Goal: Obtain resource: Obtain resource

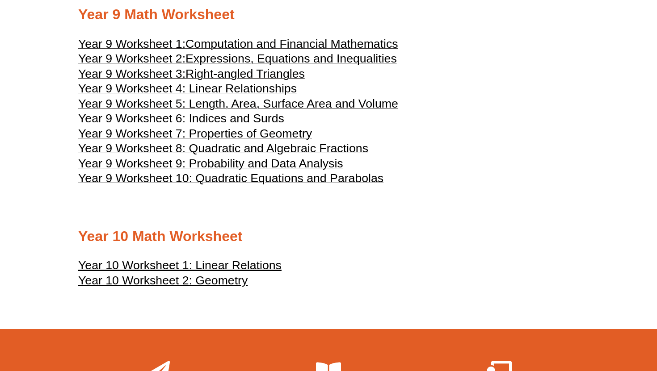
scroll to position [2593, 0]
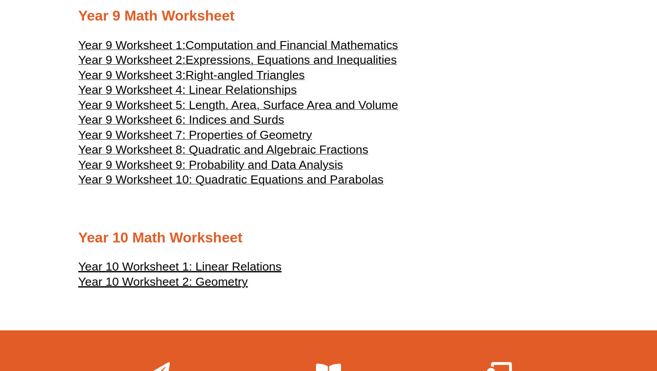
click at [309, 186] on span "Year 9 Worksheet 10: Quadratic Equations and Parabolas" at bounding box center [230, 179] width 305 height 13
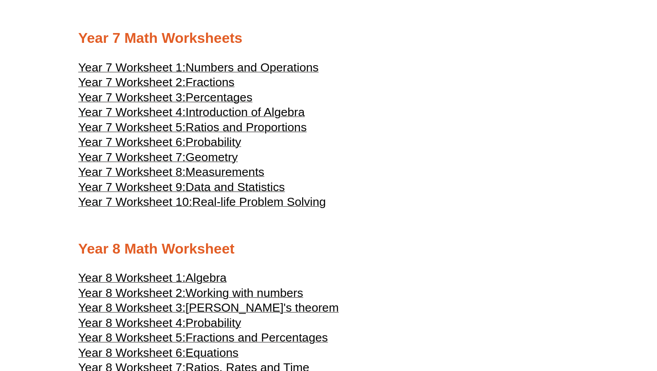
scroll to position [2121, 0]
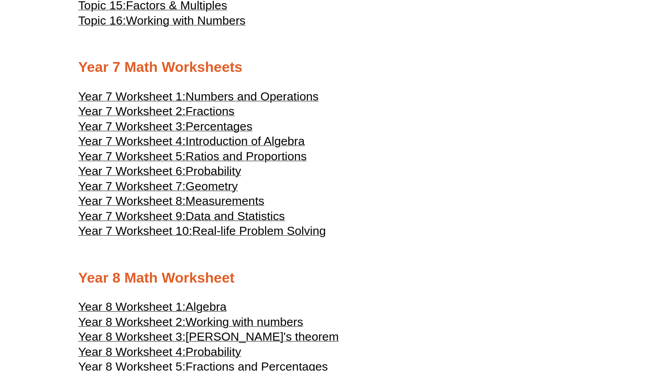
click at [223, 178] on span "Probability" at bounding box center [212, 170] width 55 height 13
click at [210, 193] on span "Geometry" at bounding box center [211, 186] width 52 height 13
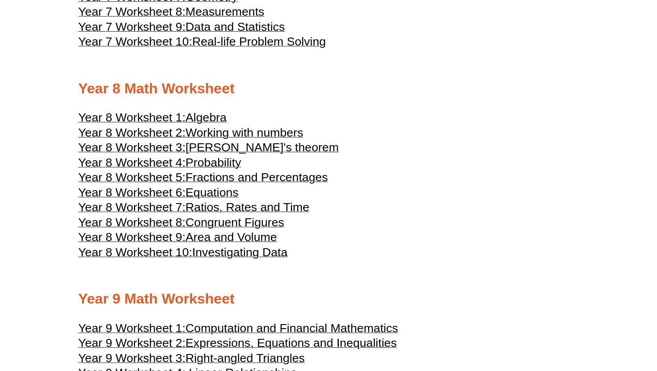
scroll to position [2313, 0]
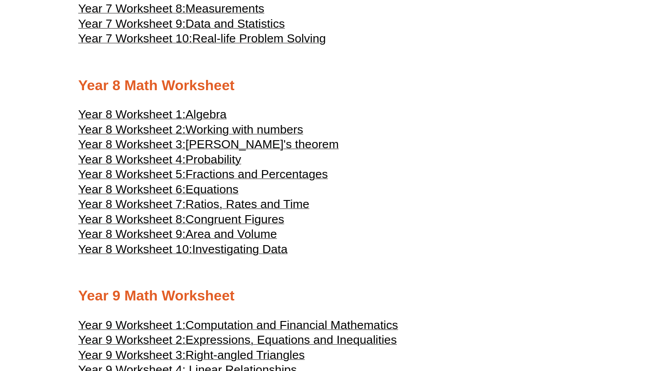
click at [200, 121] on span "Algebra" at bounding box center [205, 114] width 41 height 13
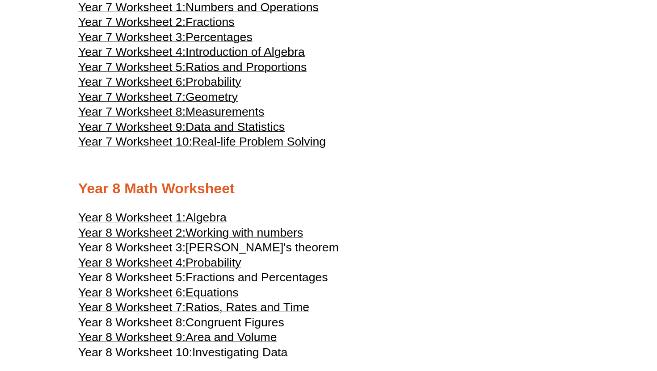
scroll to position [2256, 0]
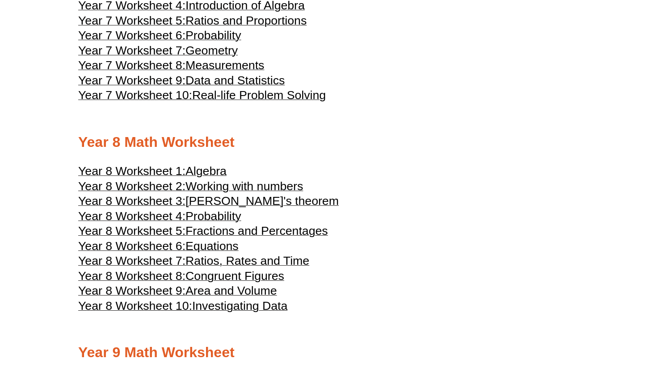
click at [185, 57] on span "Year 7 Worksheet 7:" at bounding box center [131, 50] width 107 height 13
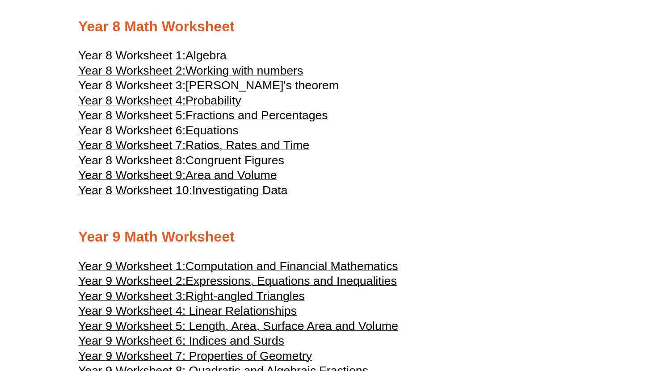
scroll to position [2374, 0]
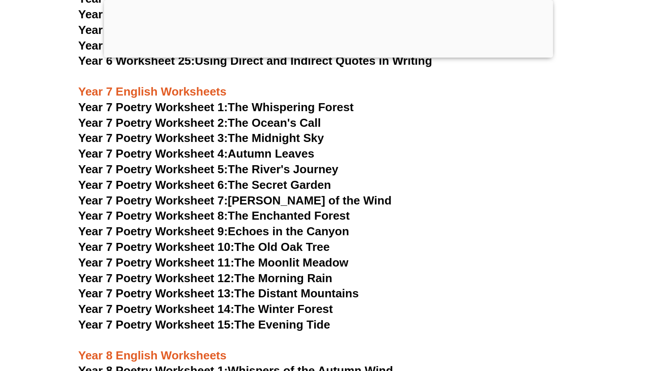
scroll to position [5455, 0]
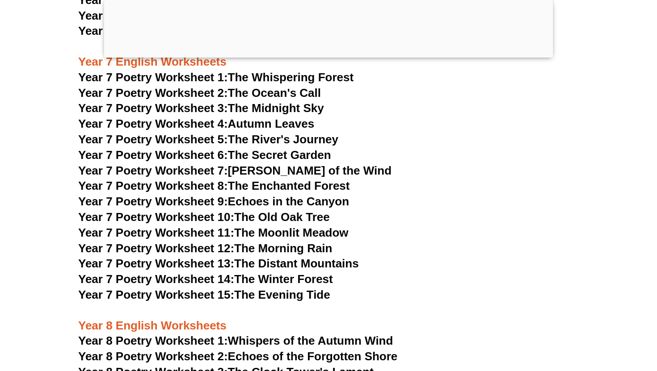
click at [281, 273] on link "Year 7 Poetry Worksheet 14: The Winter Forest" at bounding box center [205, 279] width 255 height 13
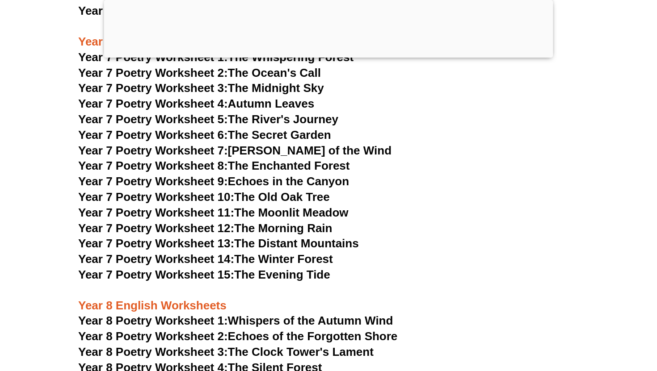
scroll to position [5481, 0]
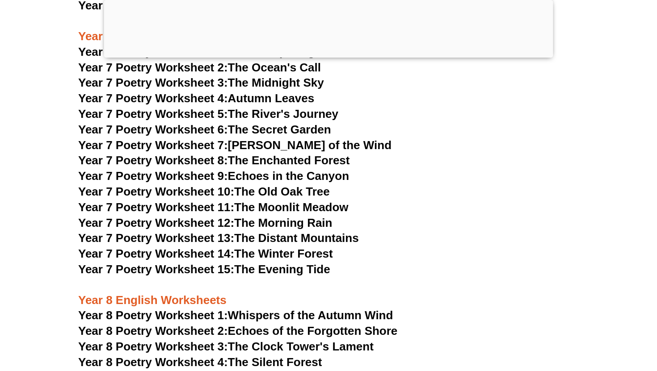
click at [299, 263] on link "Year 7 Poetry Worksheet 15: The Evening Tide" at bounding box center [204, 269] width 252 height 13
